Goal: Task Accomplishment & Management: Manage account settings

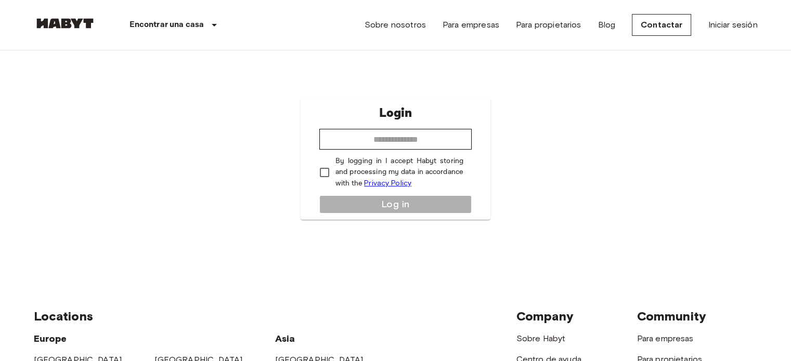
click at [759, 17] on nav "Encontrar una casa Europe Amsterdam Berlin Brussels Cologne Dusseldorf Frankfur…" at bounding box center [395, 25] width 749 height 50
click at [749, 21] on link "Iniciar sesión" at bounding box center [731, 25] width 49 height 12
drag, startPoint x: 738, startPoint y: 24, endPoint x: 755, endPoint y: 36, distance: 20.2
click at [755, 36] on div "Sobre nosotros Para empresas Para propietarios Blog Contactar Iniciar sesión" at bounding box center [560, 25] width 393 height 50
click at [744, 24] on link "Iniciar sesión" at bounding box center [731, 25] width 49 height 12
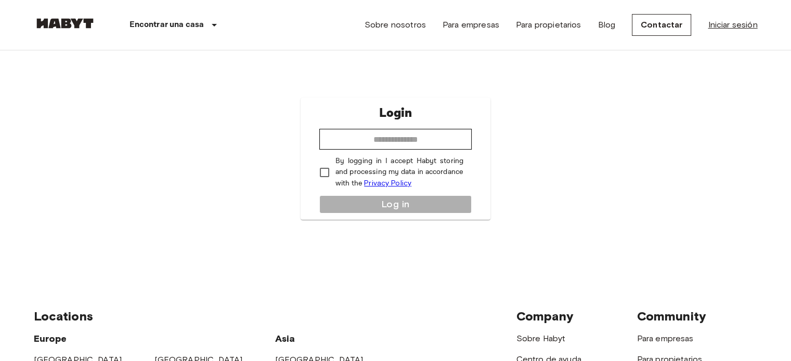
click at [713, 29] on link "Iniciar sesión" at bounding box center [731, 25] width 49 height 12
click at [425, 145] on input "email" at bounding box center [395, 139] width 152 height 21
type input "**********"
click at [401, 199] on div "**********" at bounding box center [395, 159] width 190 height 122
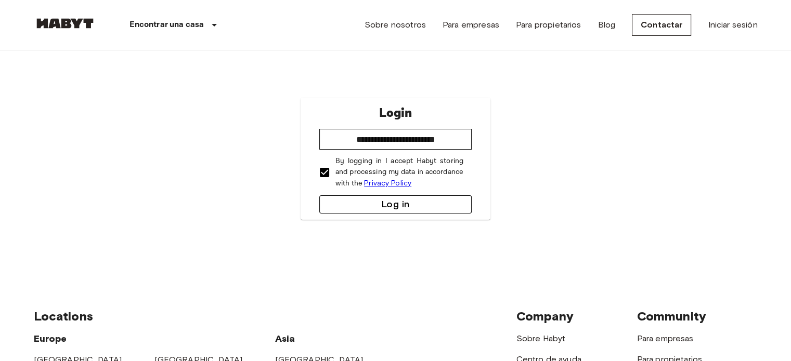
click at [357, 201] on button "Log in" at bounding box center [395, 204] width 152 height 18
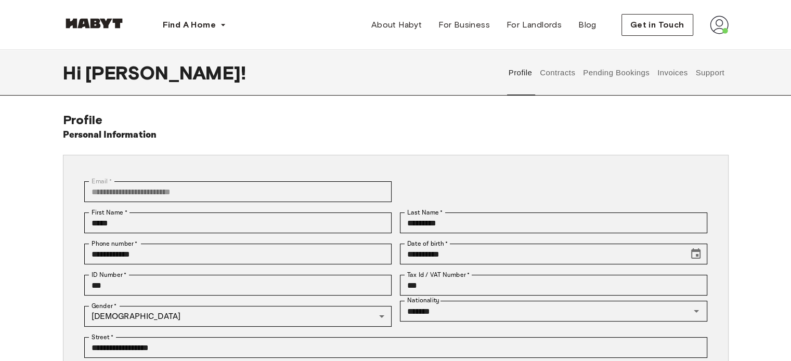
click at [713, 28] on img at bounding box center [719, 25] width 19 height 19
click at [688, 44] on span "Profile" at bounding box center [687, 49] width 26 height 12
click at [624, 79] on button "Pending Bookings" at bounding box center [616, 73] width 69 height 46
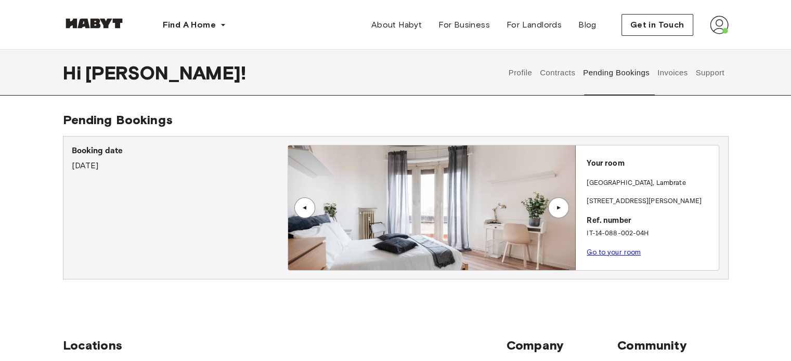
click at [568, 70] on button "Contracts" at bounding box center [558, 73] width 38 height 46
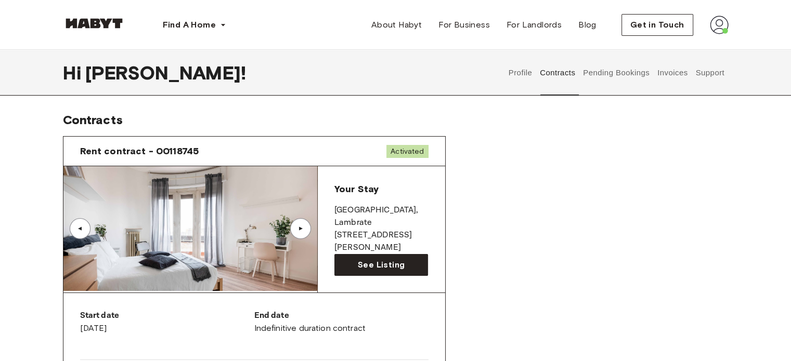
click at [345, 188] on span "Your Stay" at bounding box center [356, 188] width 44 height 11
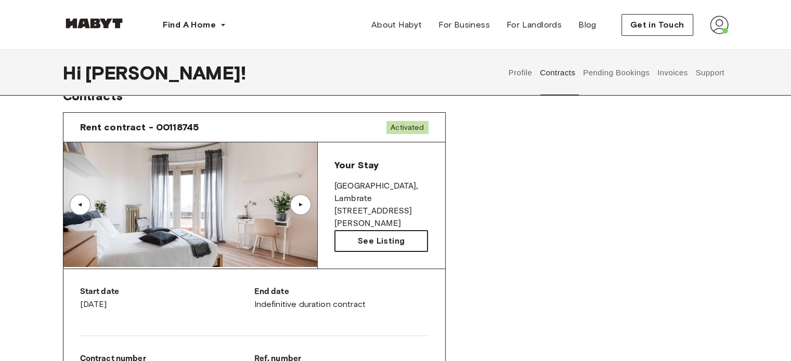
scroll to position [25, 0]
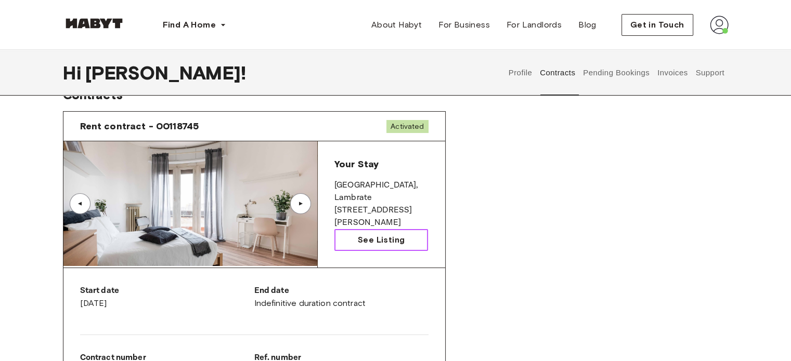
click at [339, 237] on link "See Listing" at bounding box center [381, 240] width 94 height 22
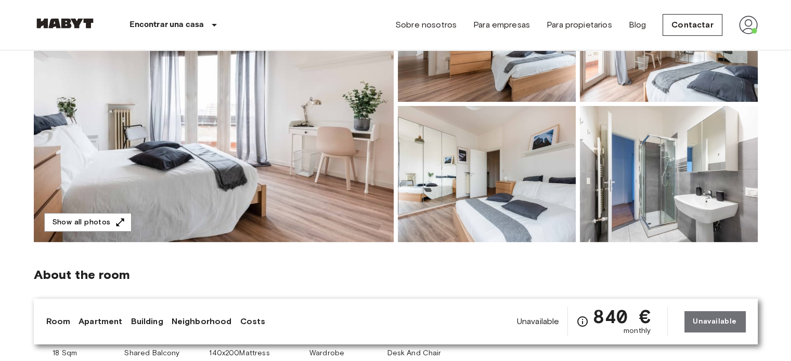
scroll to position [166, 0]
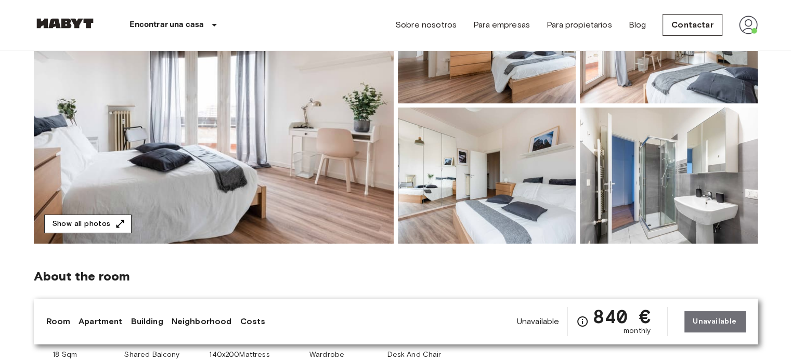
click at [90, 216] on button "Show all photos" at bounding box center [87, 224] width 87 height 19
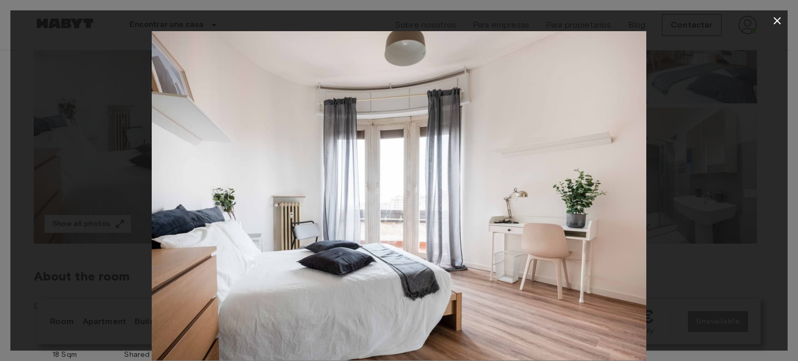
click at [694, 164] on div at bounding box center [399, 196] width 778 height 330
click at [561, 198] on img at bounding box center [399, 196] width 495 height 330
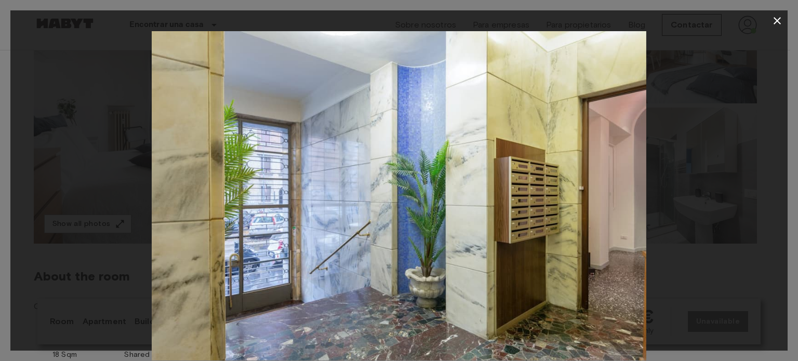
click at [699, 174] on div at bounding box center [399, 196] width 778 height 330
click at [776, 20] on icon "button" at bounding box center [777, 21] width 12 height 12
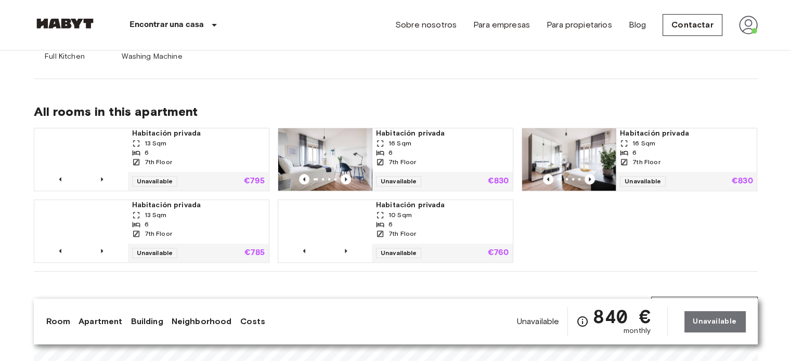
scroll to position [655, 0]
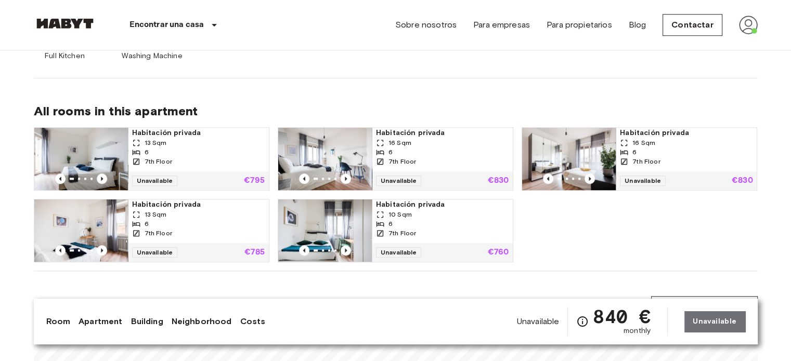
click at [360, 198] on div "Habitación privada 10 Sqm 6 7th Floor Unavailable €760" at bounding box center [391, 227] width 244 height 72
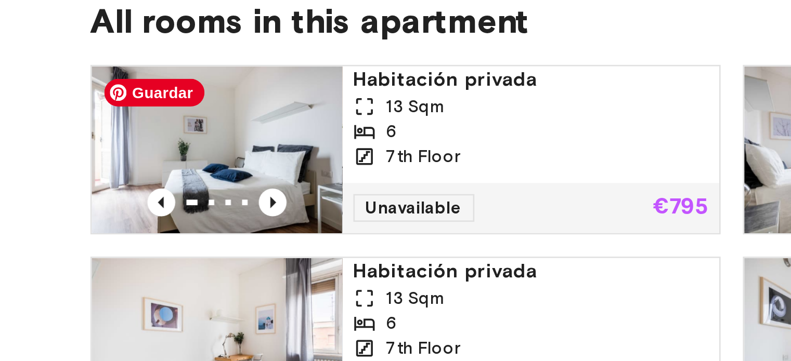
scroll to position [654, 0]
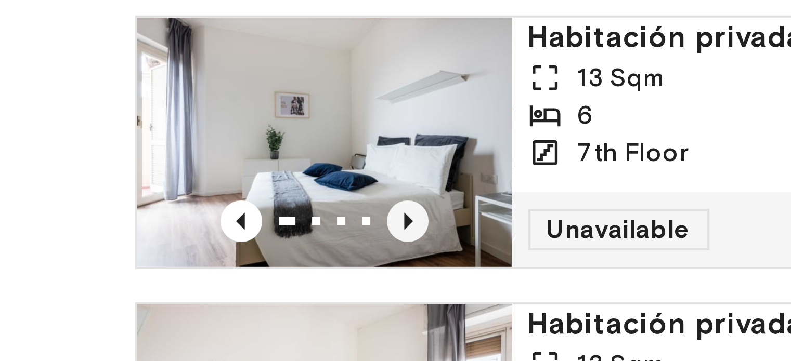
click at [101, 176] on icon "Previous image" at bounding box center [102, 179] width 10 height 10
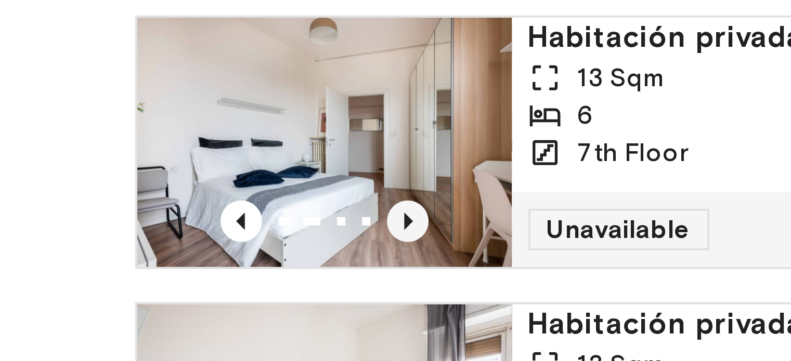
click at [101, 177] on icon "Previous image" at bounding box center [102, 179] width 2 height 4
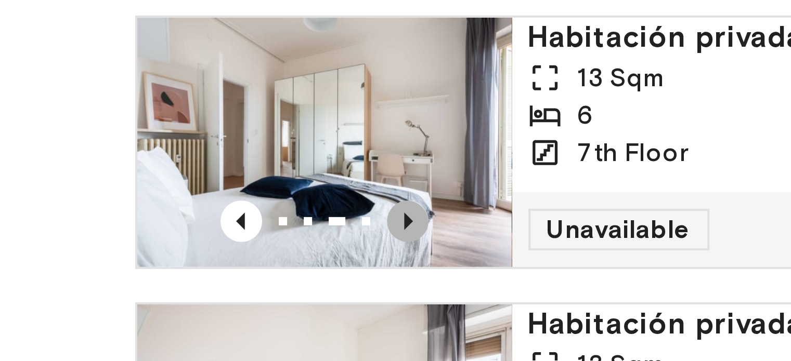
click at [100, 178] on icon "Previous image" at bounding box center [102, 179] width 10 height 10
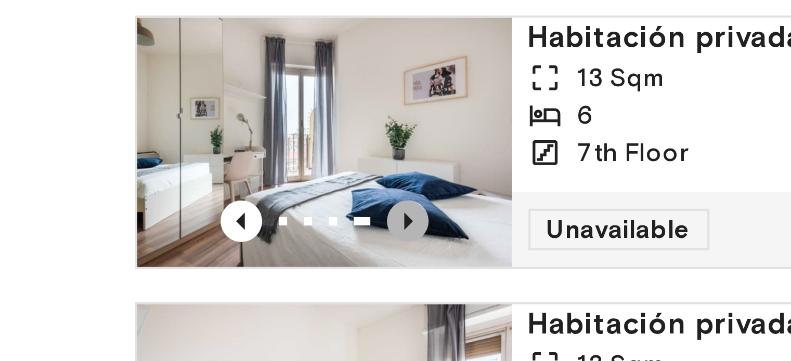
click at [100, 178] on icon "Previous image" at bounding box center [102, 179] width 10 height 10
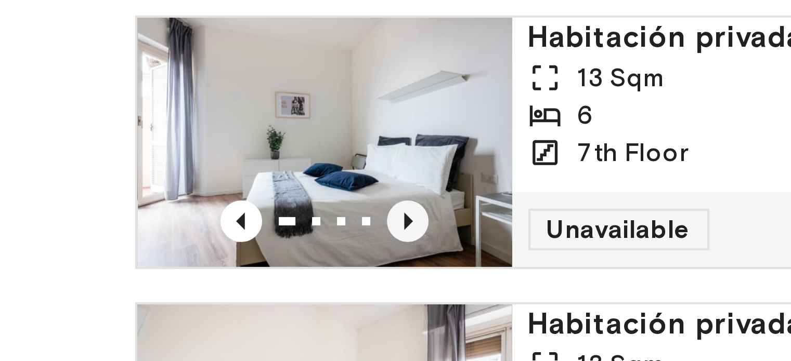
click at [100, 178] on icon "Previous image" at bounding box center [102, 179] width 10 height 10
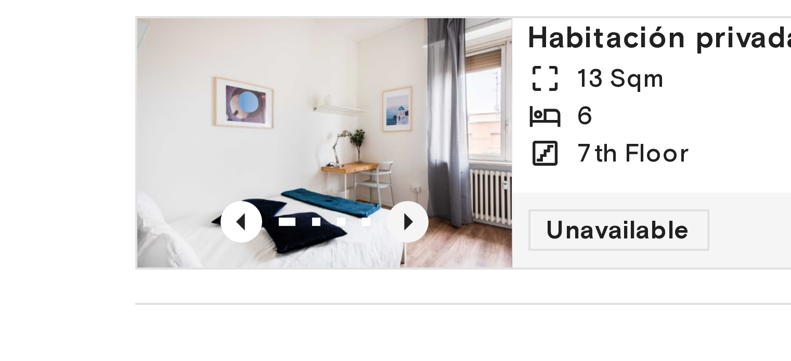
click at [102, 249] on icon "Previous image" at bounding box center [102, 250] width 2 height 4
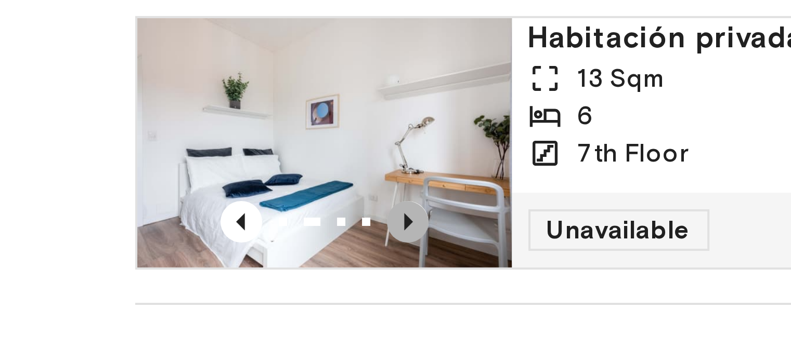
click at [102, 248] on icon "Previous image" at bounding box center [102, 250] width 10 height 10
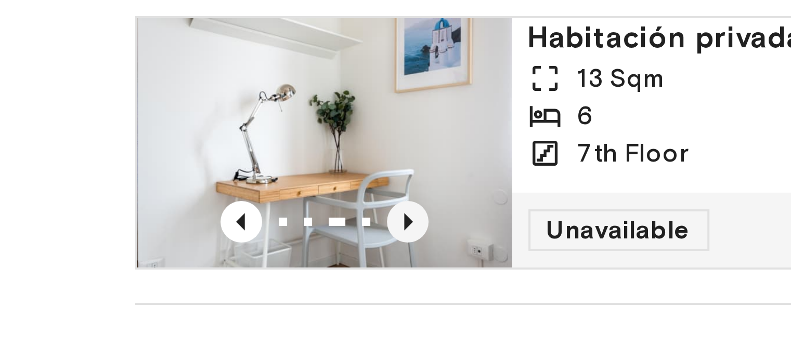
click at [101, 248] on icon "Previous image" at bounding box center [102, 250] width 10 height 10
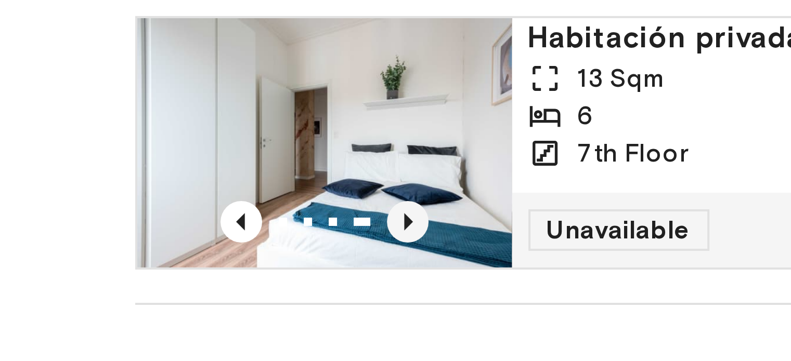
click at [101, 248] on icon "Previous image" at bounding box center [102, 250] width 10 height 10
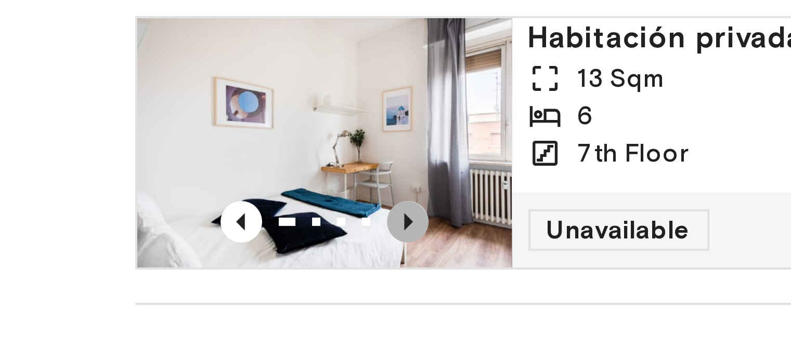
click at [101, 248] on icon "Previous image" at bounding box center [102, 250] width 10 height 10
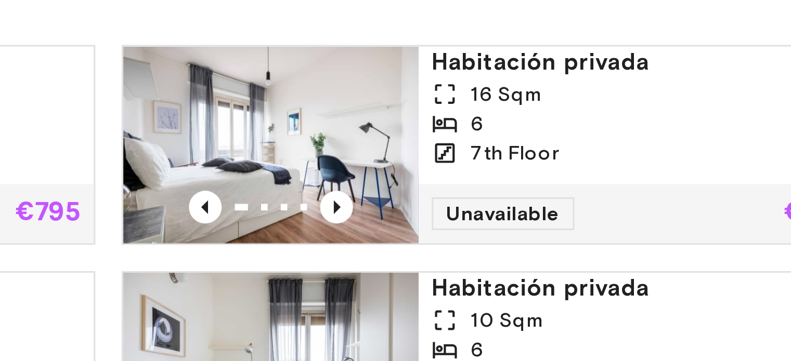
scroll to position [659, 0]
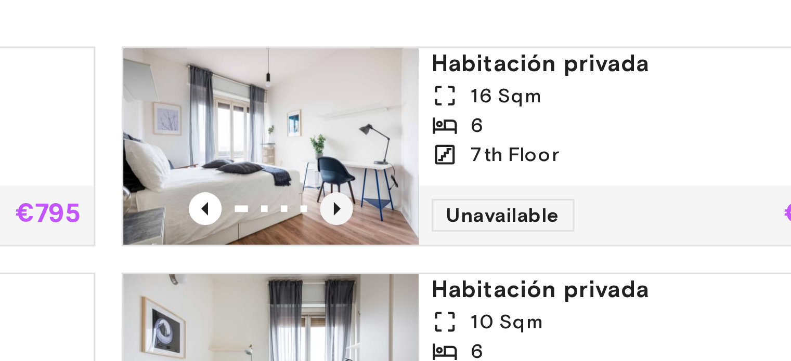
click at [346, 172] on icon "Previous image" at bounding box center [345, 174] width 10 height 10
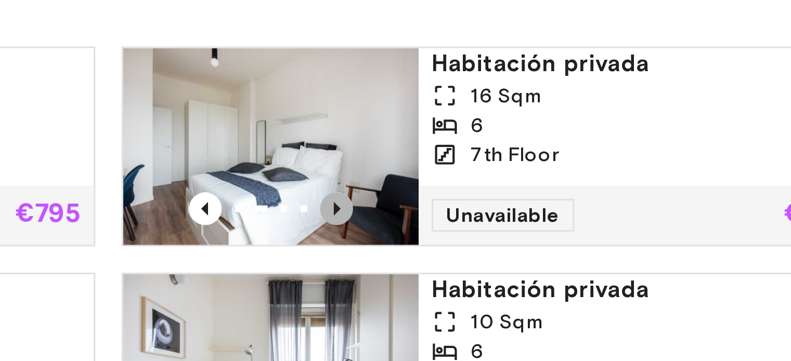
click at [346, 172] on icon "Previous image" at bounding box center [345, 174] width 10 height 10
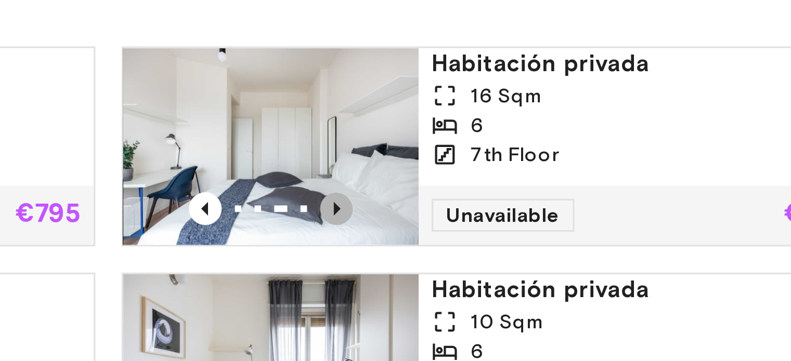
click at [346, 172] on icon "Previous image" at bounding box center [345, 174] width 10 height 10
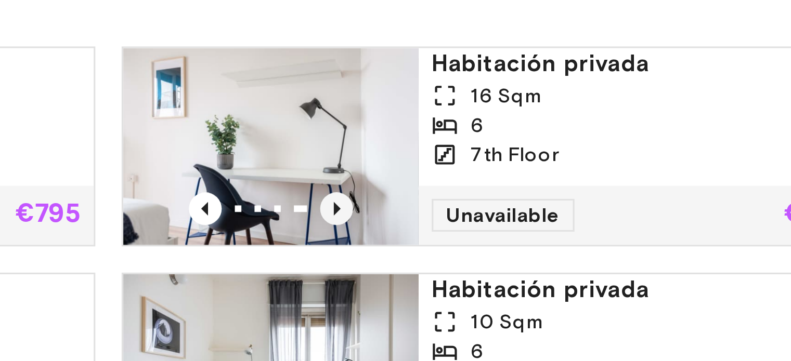
click at [346, 172] on icon "Previous image" at bounding box center [345, 174] width 10 height 10
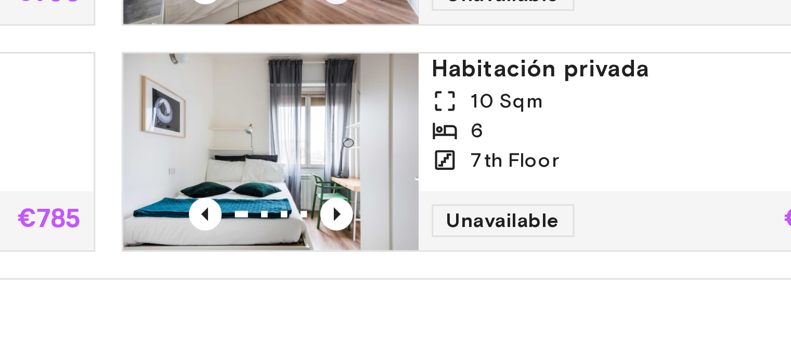
scroll to position [659, 0]
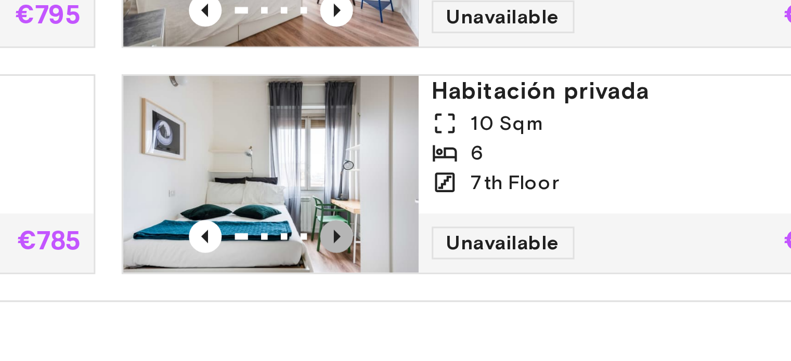
click at [345, 244] on icon "Previous image" at bounding box center [346, 246] width 2 height 4
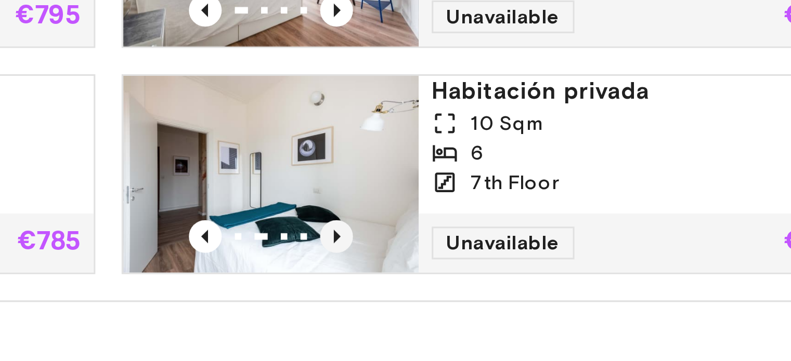
click at [346, 245] on icon "Previous image" at bounding box center [346, 246] width 2 height 4
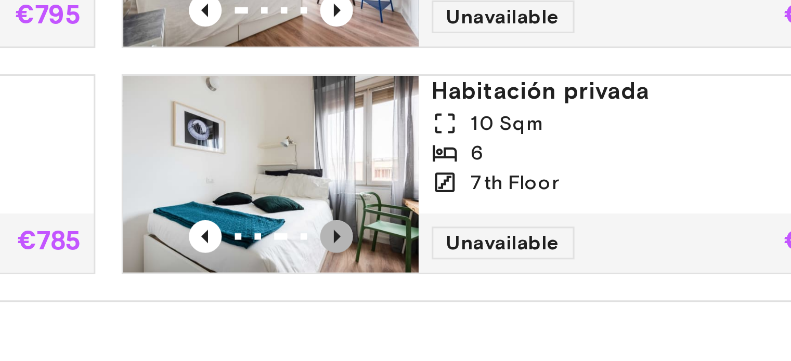
click at [345, 245] on icon "Previous image" at bounding box center [346, 246] width 2 height 4
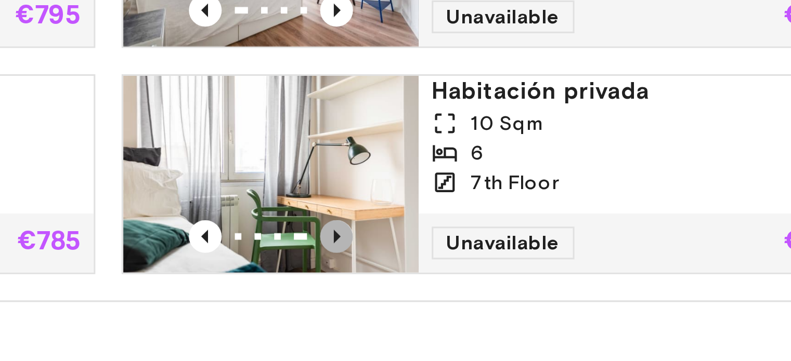
click at [345, 245] on icon "Previous image" at bounding box center [346, 246] width 2 height 4
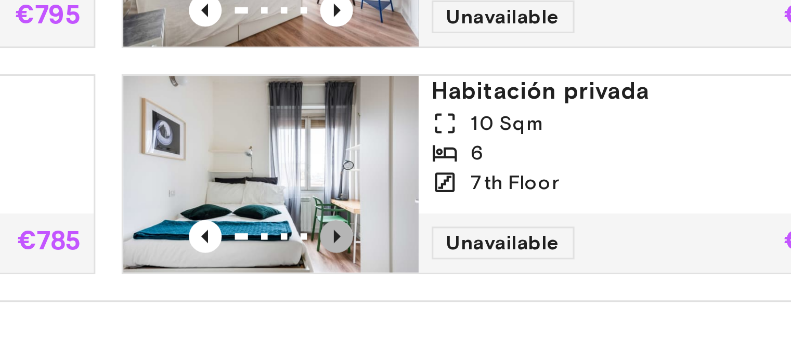
click at [345, 245] on icon "Previous image" at bounding box center [346, 246] width 2 height 4
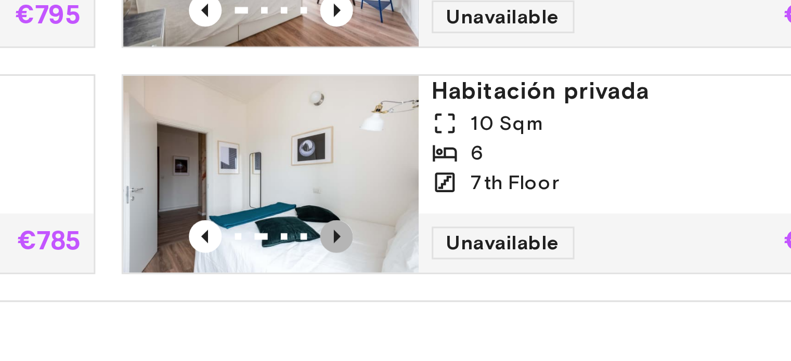
click at [345, 245] on icon "Previous image" at bounding box center [346, 246] width 2 height 4
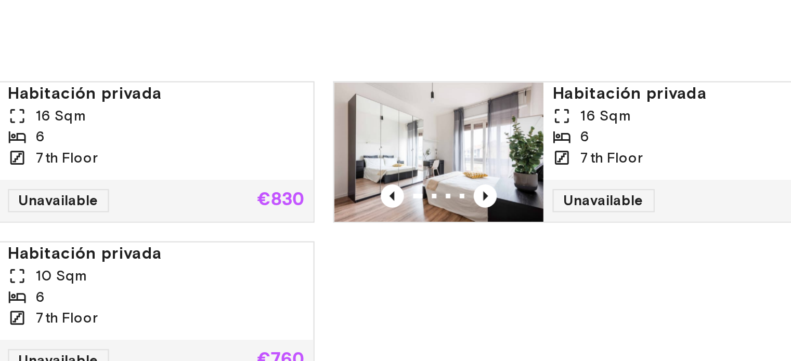
scroll to position [663, 0]
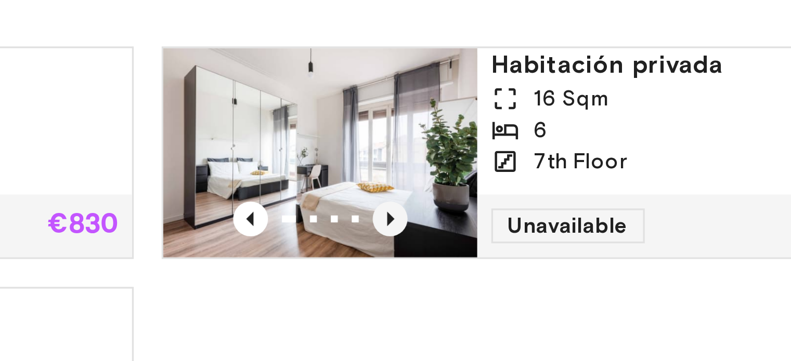
click at [588, 171] on icon "Previous image" at bounding box center [589, 170] width 10 height 10
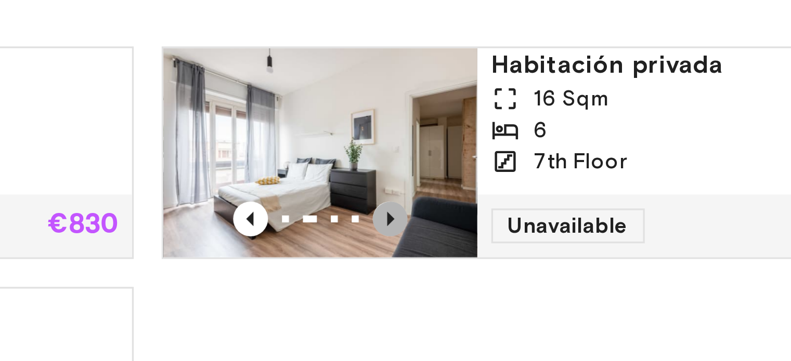
click at [588, 171] on icon "Previous image" at bounding box center [589, 170] width 10 height 10
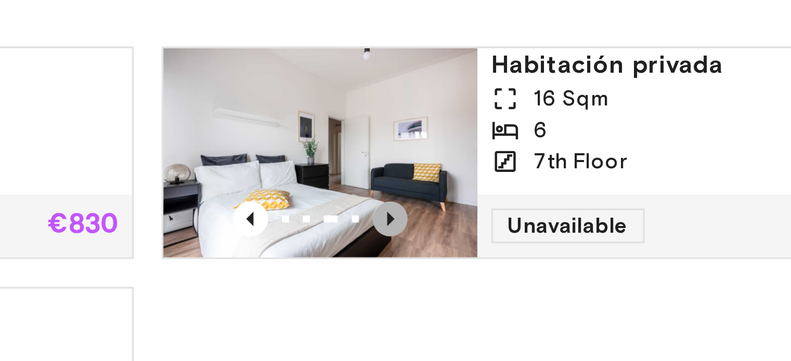
click at [588, 171] on icon "Previous image" at bounding box center [589, 170] width 10 height 10
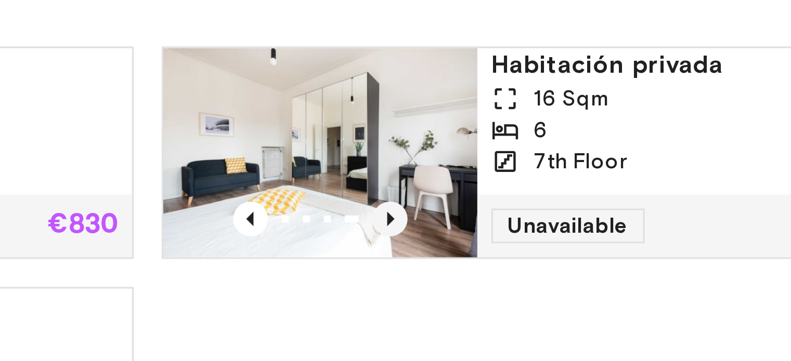
click at [588, 171] on icon "Previous image" at bounding box center [589, 170] width 10 height 10
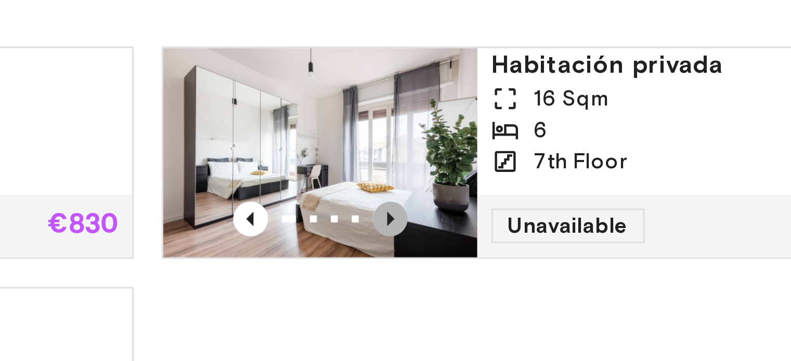
click at [588, 171] on icon "Previous image" at bounding box center [589, 170] width 10 height 10
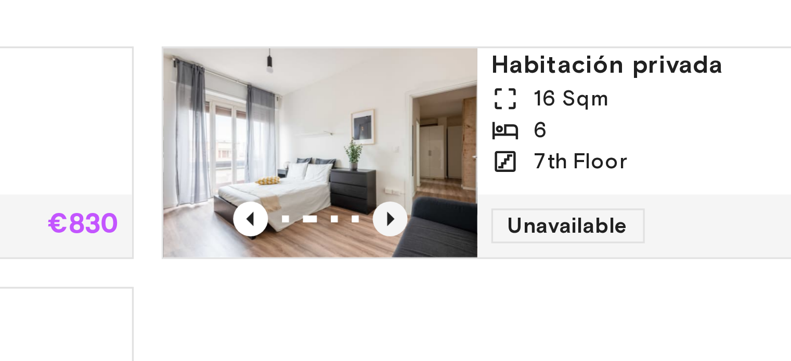
click at [588, 171] on icon "Previous image" at bounding box center [589, 170] width 10 height 10
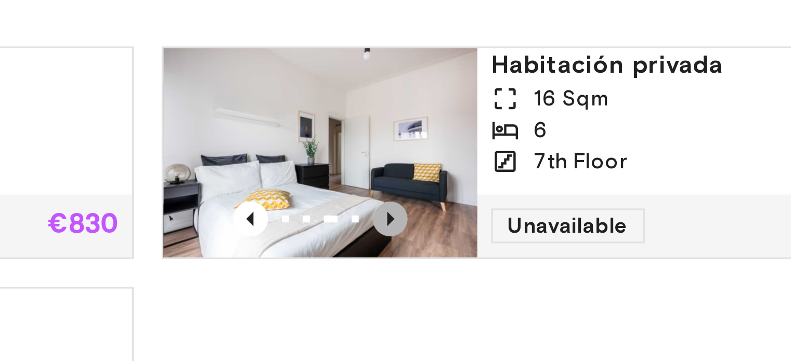
click at [588, 171] on icon "Previous image" at bounding box center [589, 170] width 10 height 10
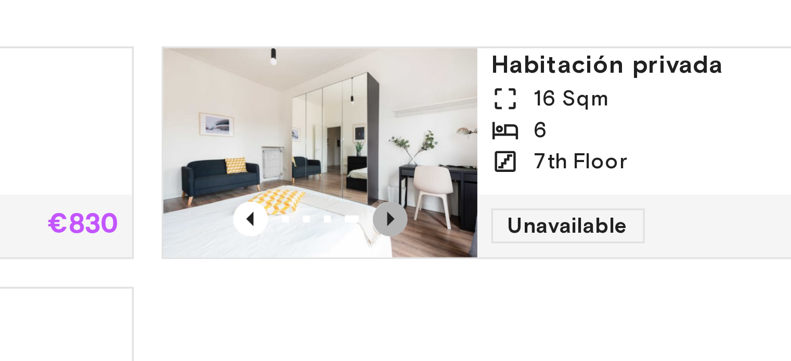
click at [588, 171] on icon "Previous image" at bounding box center [589, 170] width 10 height 10
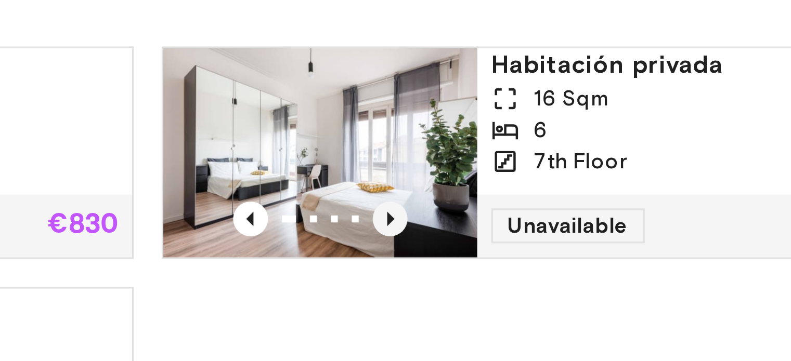
click at [588, 171] on icon "Previous image" at bounding box center [589, 170] width 10 height 10
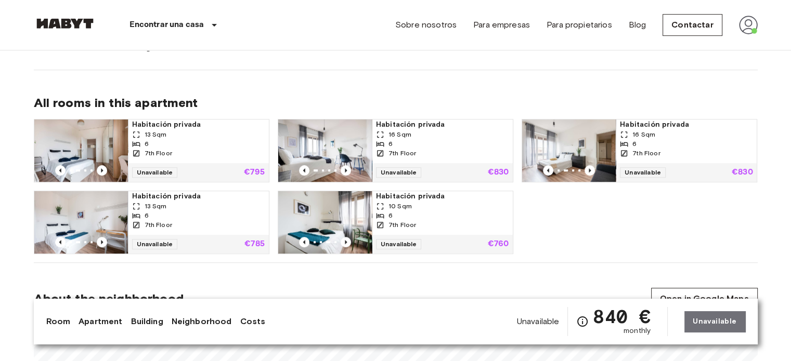
click at [74, 25] on img at bounding box center [65, 23] width 62 height 10
